Goal: Transaction & Acquisition: Purchase product/service

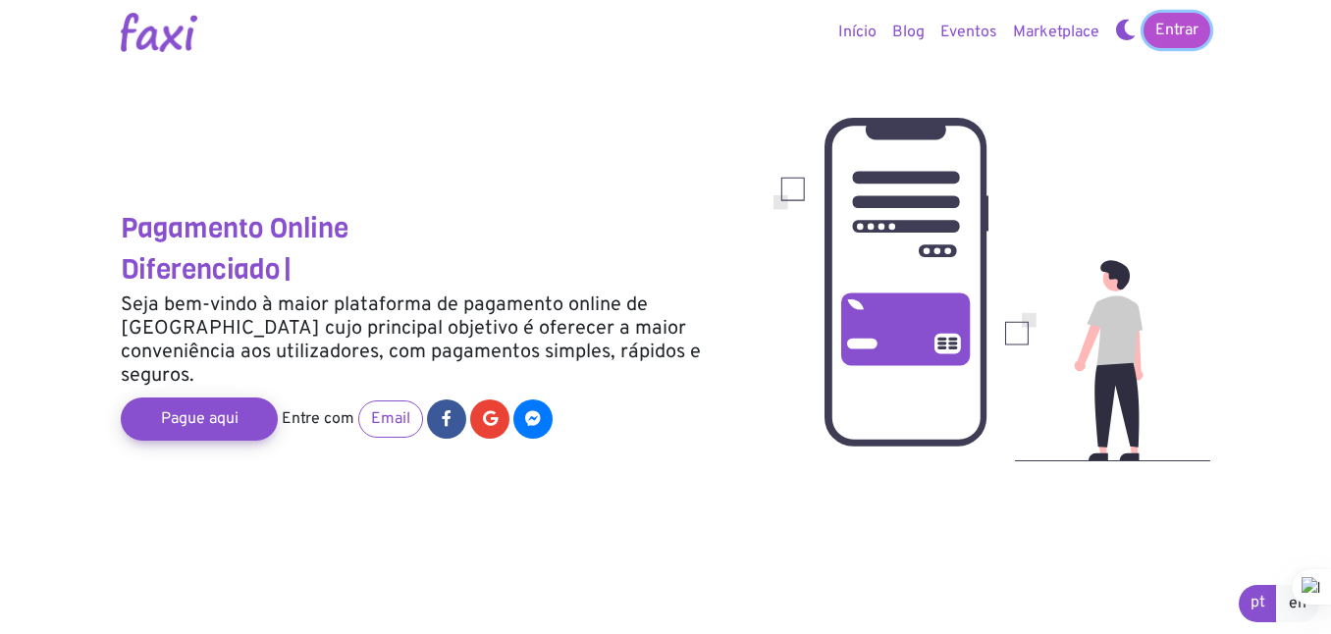
click at [1167, 34] on link "Entrar" at bounding box center [1176, 30] width 67 height 35
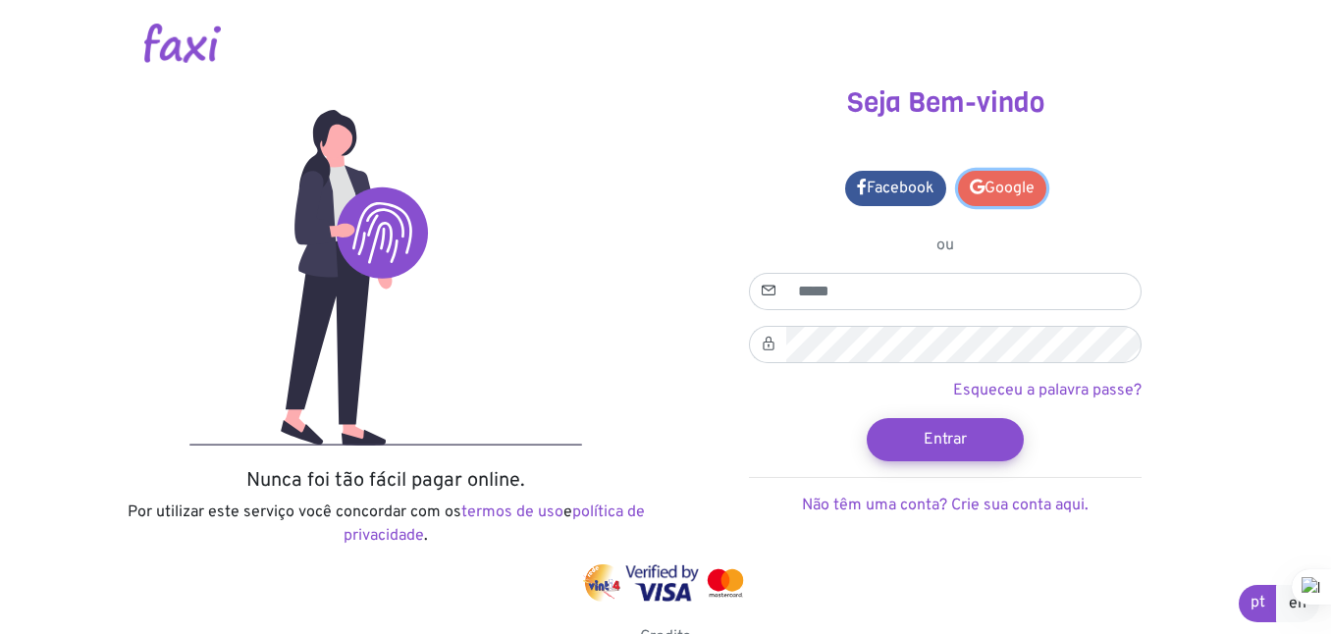
click at [1008, 191] on link "Google" at bounding box center [1002, 188] width 88 height 35
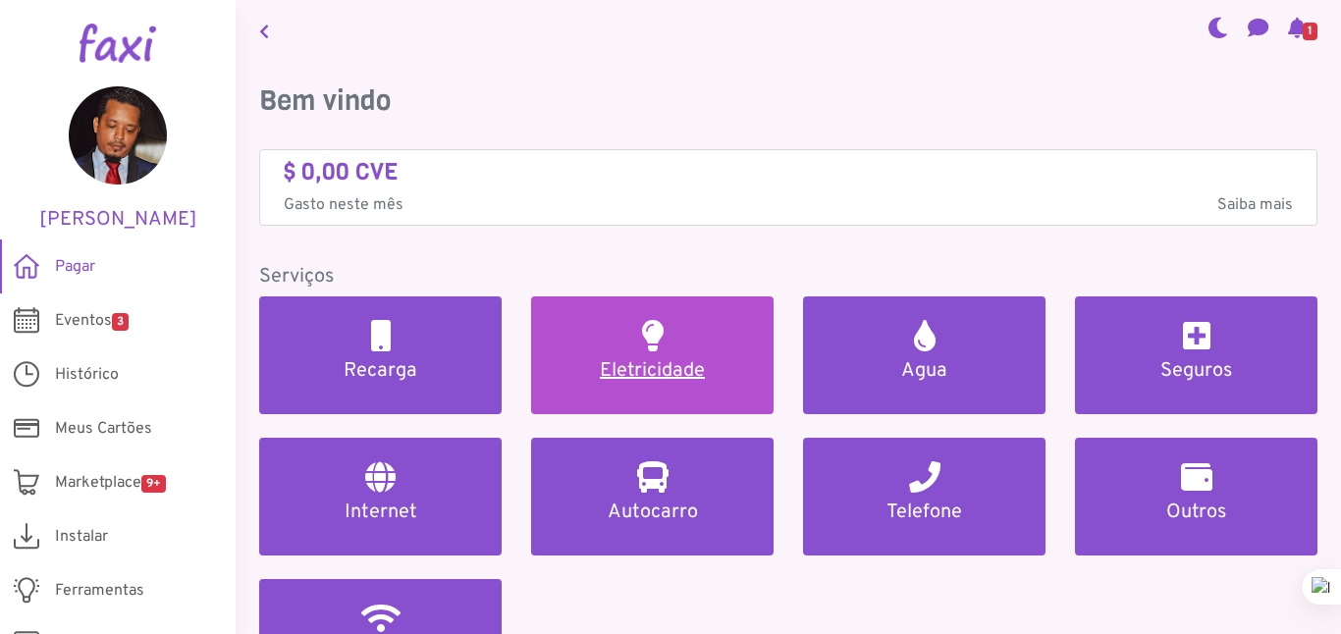
click at [716, 387] on link "Eletricidade" at bounding box center [652, 355] width 242 height 118
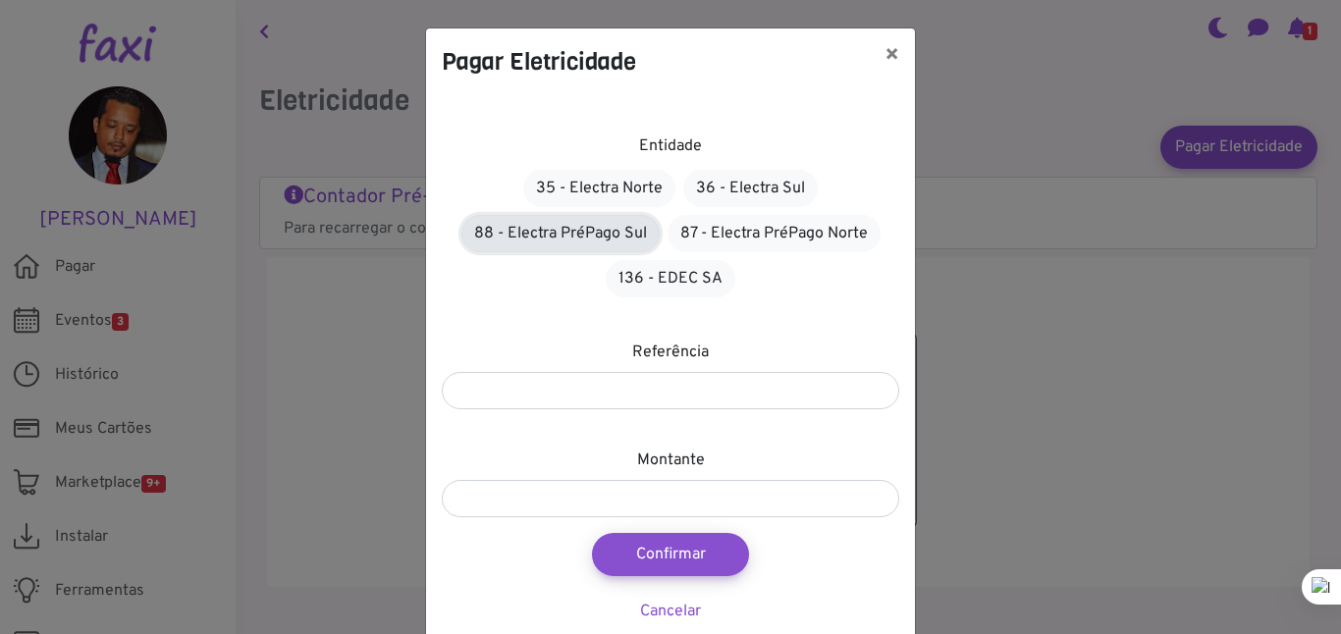
click at [628, 238] on link "88 - Electra PréPago Sul" at bounding box center [560, 233] width 198 height 37
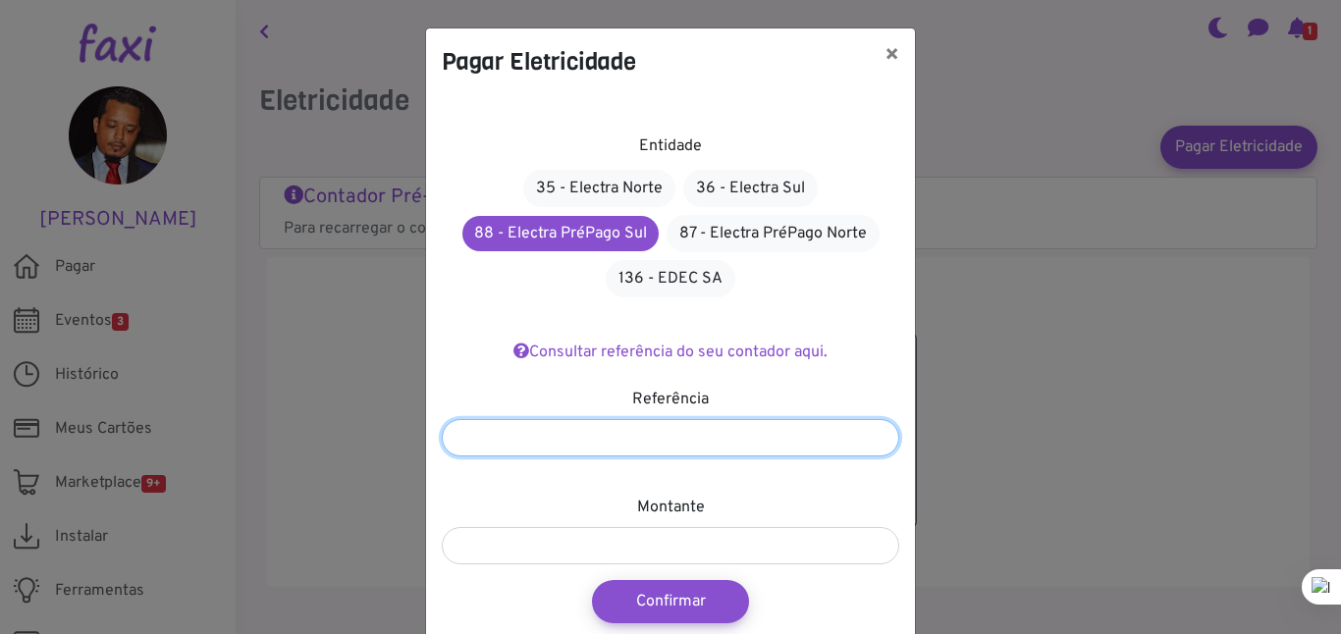
click at [608, 446] on input "number" at bounding box center [670, 437] width 457 height 37
type input "*******"
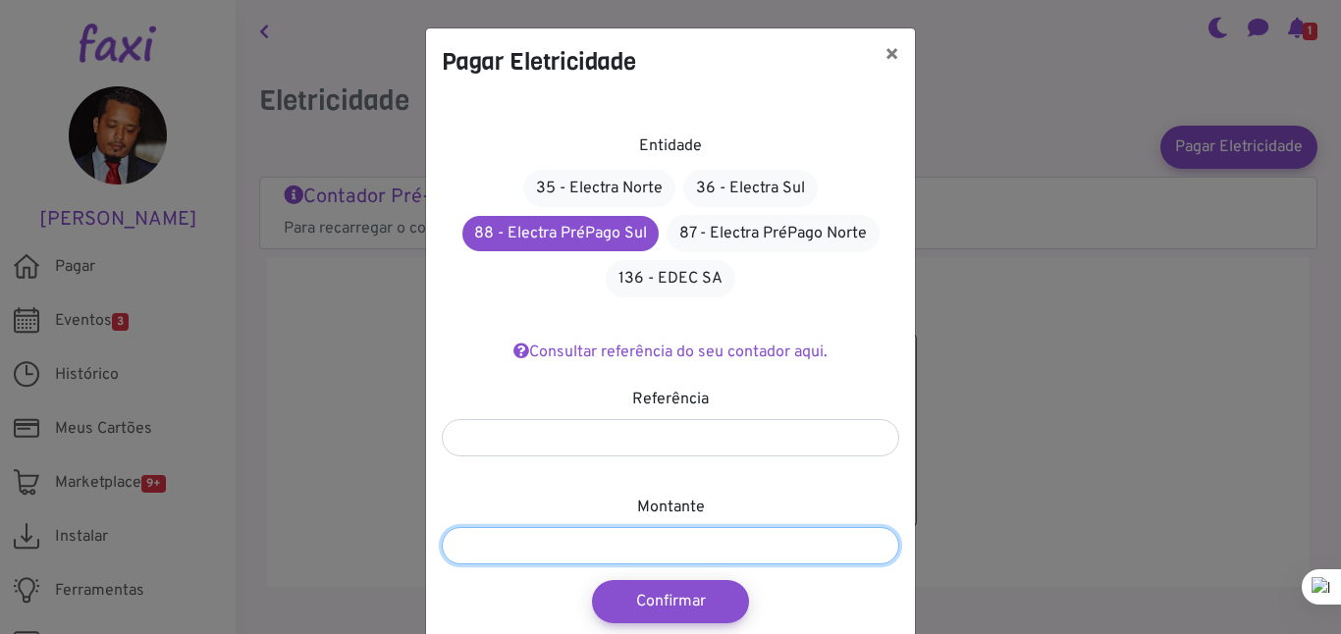
click at [660, 546] on input "number" at bounding box center [670, 545] width 457 height 37
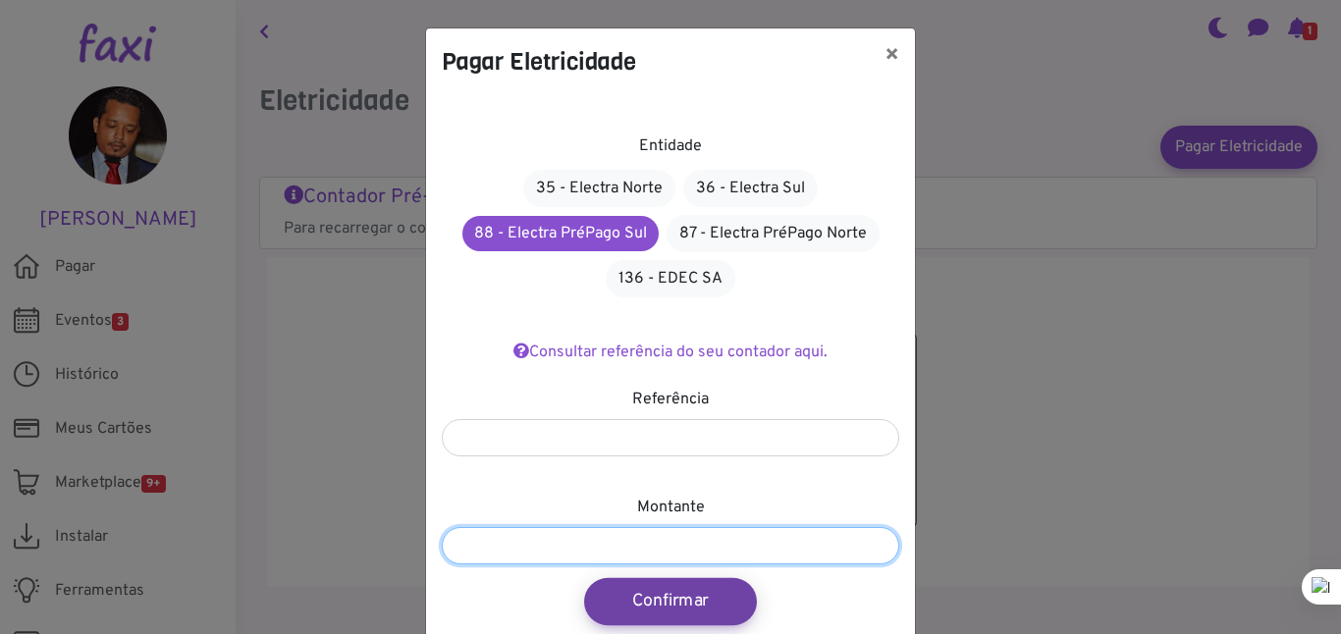
type input "***"
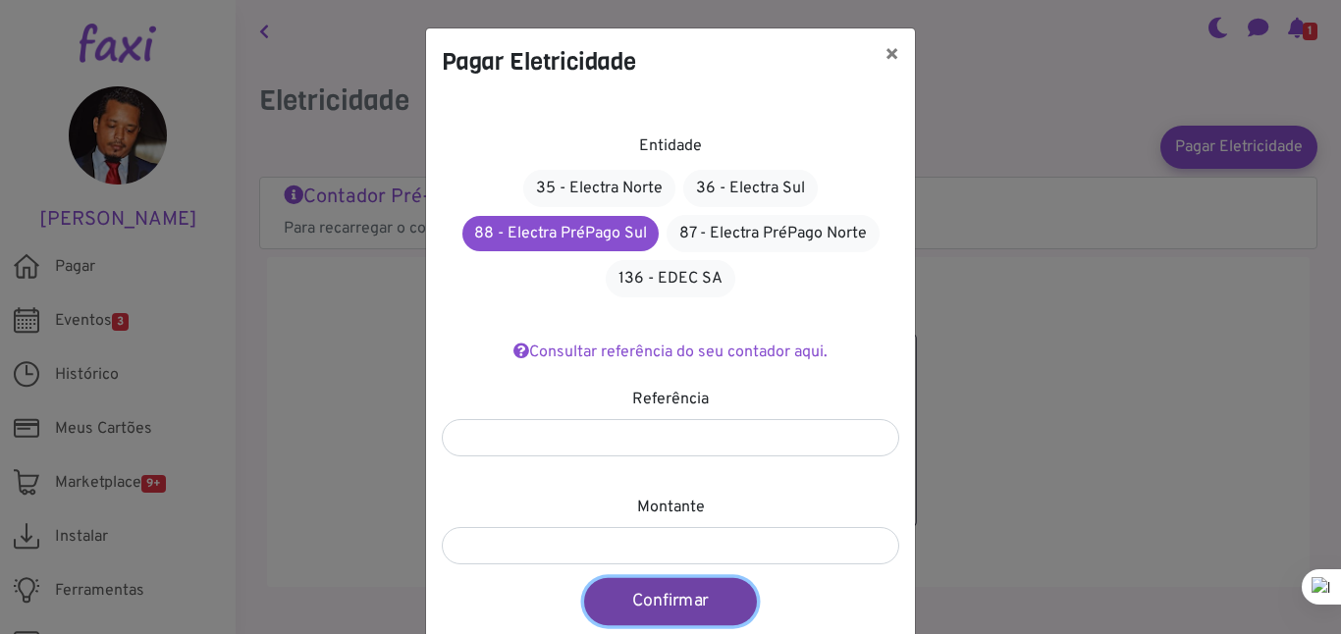
click at [705, 606] on button "Confirmar" at bounding box center [670, 601] width 173 height 47
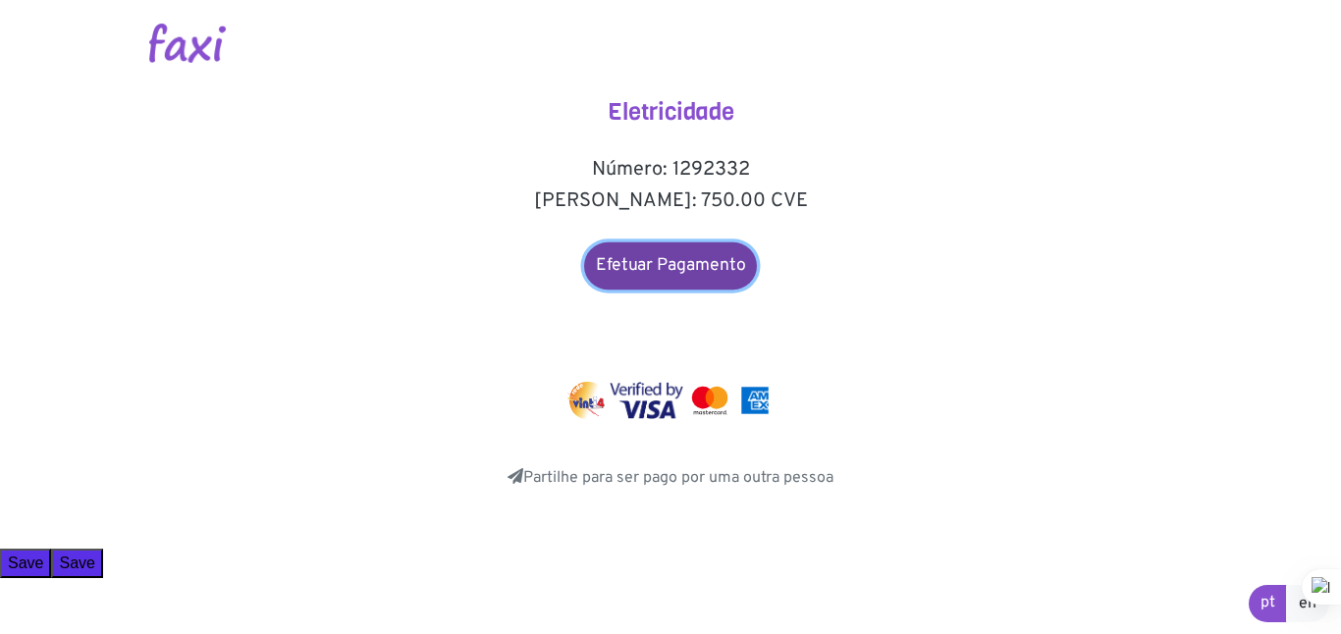
click at [709, 263] on link "Efetuar Pagamento" at bounding box center [670, 265] width 173 height 47
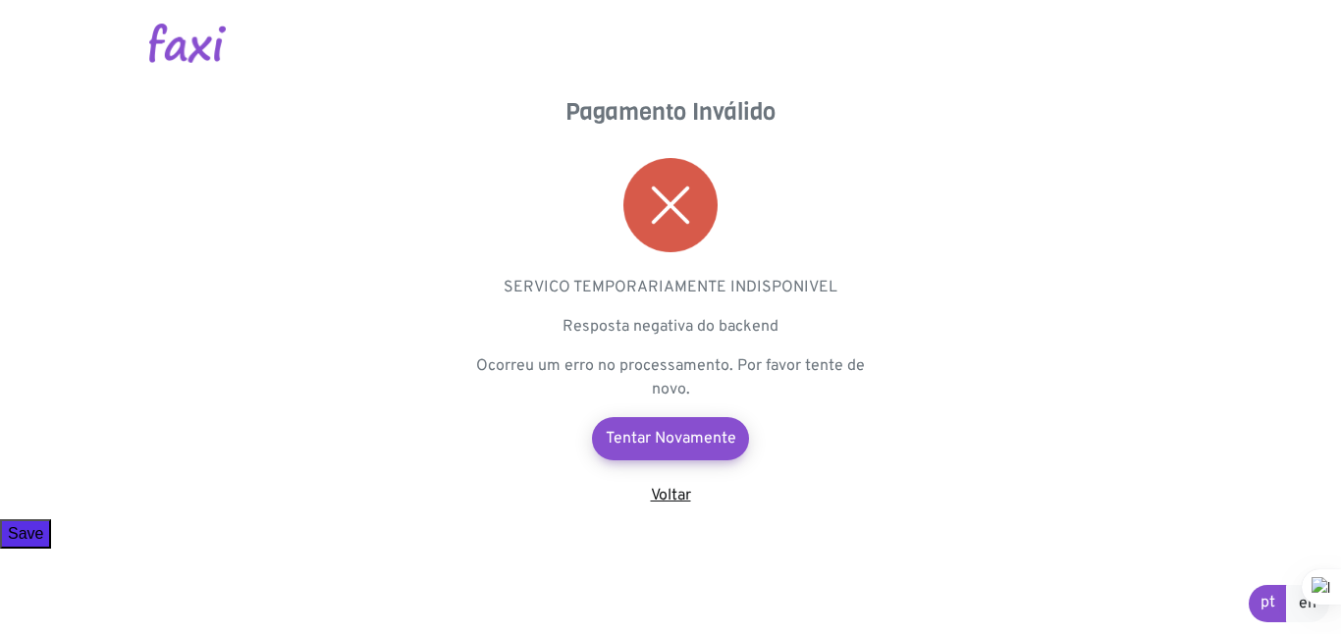
click at [674, 500] on link "Voltar" at bounding box center [671, 496] width 40 height 20
